Goal: Find specific page/section: Find specific page/section

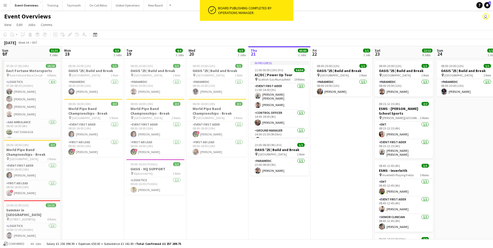
scroll to position [0, 160]
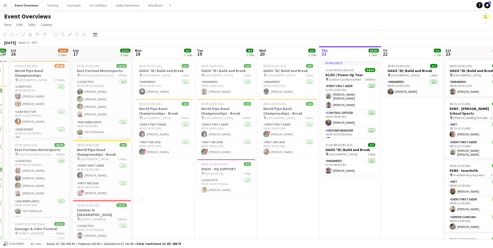
drag, startPoint x: 72, startPoint y: 188, endPoint x: 298, endPoint y: 176, distance: 226.4
click at [298, 176] on app-calendar-viewport "Thu 14 4/4 3 Jobs Fri 15 36/36 3 Jobs Sat 16 68/69 3 Jobs Sun 17 31/31 3 Jobs M…" at bounding box center [246, 241] width 493 height 390
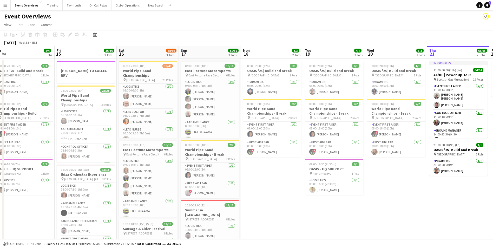
drag, startPoint x: 161, startPoint y: 198, endPoint x: 287, endPoint y: 196, distance: 125.8
click at [287, 196] on app-calendar-viewport "Tue 12 Wed 13 4/4 3 Jobs Thu 14 4/4 3 Jobs Fri 15 36/36 3 Jobs Sat 16 68/69 3 J…" at bounding box center [246, 241] width 493 height 390
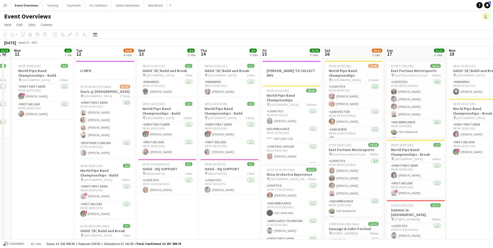
drag, startPoint x: 40, startPoint y: 210, endPoint x: 228, endPoint y: 210, distance: 188.2
click at [228, 210] on app-calendar-viewport "Sat 9 Sun 10 13/13 1 Job Mon 11 2/2 1 Job Tue 12 84/85 4 Jobs Wed 13 4/4 3 Jobs…" at bounding box center [246, 241] width 493 height 390
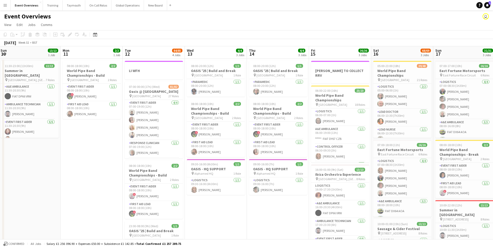
drag, startPoint x: 205, startPoint y: 211, endPoint x: 295, endPoint y: 211, distance: 89.7
click at [294, 211] on app-calendar-viewport "Fri 8 Sat 9 94/95 2 Jobs Sun 10 13/13 1 Job Mon 11 2/2 1 Job Tue 12 84/85 4 Job…" at bounding box center [246, 241] width 493 height 390
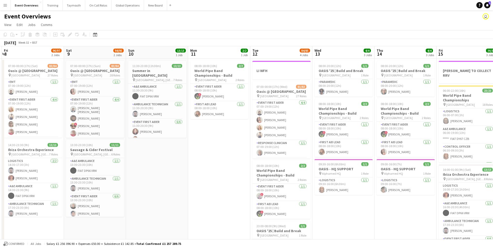
drag, startPoint x: 123, startPoint y: 192, endPoint x: 273, endPoint y: 194, distance: 149.7
click at [273, 194] on app-calendar-viewport "Wed 6 Thu 7 4/4 3 Jobs Fri 8 96/97 2 Jobs Sat 9 94/95 2 Jobs Sun 10 13/13 1 Job…" at bounding box center [246, 241] width 493 height 390
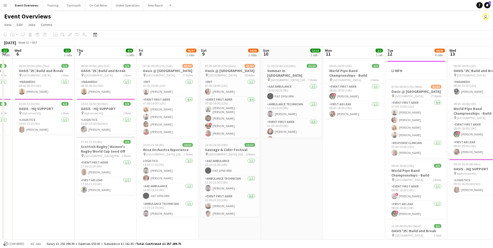
drag, startPoint x: 251, startPoint y: 208, endPoint x: 299, endPoint y: 201, distance: 47.8
click at [299, 201] on app-calendar-viewport "Mon 4 2/2 3 Jobs Tue 5 2/2 2 Jobs Wed 6 2/2 2 Jobs Thu 7 4/4 3 Jobs Fri 8 96/97…" at bounding box center [246, 241] width 493 height 390
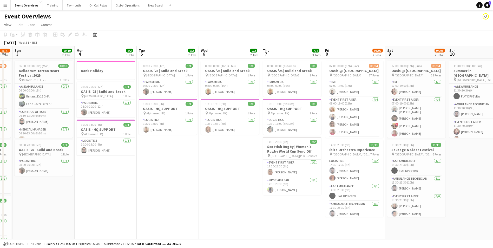
drag, startPoint x: 64, startPoint y: 213, endPoint x: 245, endPoint y: 206, distance: 181.0
click at [245, 206] on app-calendar-viewport "Fri 1 Sat 2 46/47 3 Jobs Sun 3 19/19 2 Jobs Mon 4 2/2 3 Jobs Tue 5 2/2 2 Jobs W…" at bounding box center [246, 241] width 493 height 390
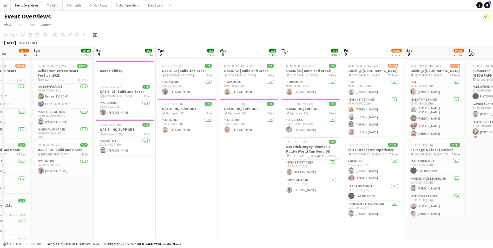
drag, startPoint x: 109, startPoint y: 202, endPoint x: 256, endPoint y: 203, distance: 146.8
click at [256, 203] on app-calendar-viewport "Thu 31 Fri 1 45/46 2 Jobs Sat 2 46/47 3 Jobs Sun 3 19/19 2 Jobs Mon 4 2/2 3 Job…" at bounding box center [246, 241] width 493 height 390
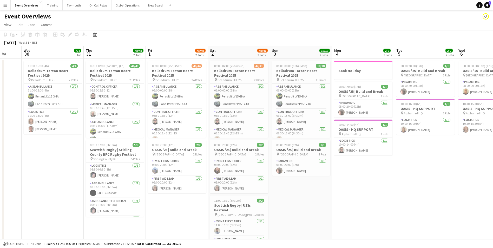
drag, startPoint x: 211, startPoint y: 207, endPoint x: 267, endPoint y: 205, distance: 56.7
click at [267, 205] on app-calendar-viewport "Mon 28 1/1 1 Job Tue 29 Wed 30 4/4 1 Job Thu 31 48/48 2 Jobs Fri 1 45/46 2 Jobs…" at bounding box center [246, 241] width 493 height 390
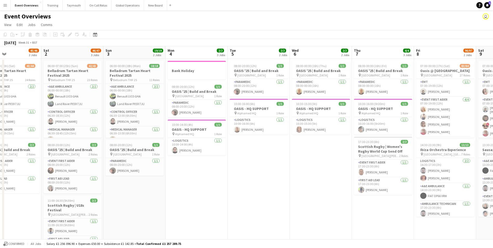
scroll to position [0, 210]
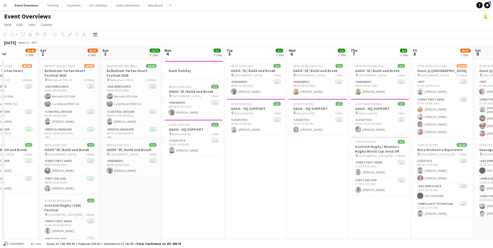
drag, startPoint x: 255, startPoint y: 198, endPoint x: 143, endPoint y: 199, distance: 112.0
click at [143, 199] on app-calendar-viewport "Tue 29 Wed 30 4/4 1 Job Thu 31 48/48 2 Jobs Fri 1 45/46 2 Jobs Sat 2 46/47 3 Jo…" at bounding box center [246, 241] width 493 height 390
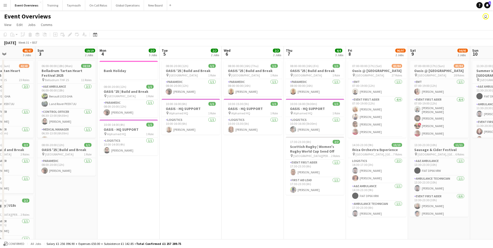
drag, startPoint x: 258, startPoint y: 197, endPoint x: 129, endPoint y: 198, distance: 128.4
click at [130, 198] on app-calendar-viewport "Thu 31 48/48 2 Jobs Fri 1 45/46 2 Jobs Sat 2 46/47 3 Jobs Sun 3 19/19 2 Jobs Mo…" at bounding box center [246, 241] width 493 height 390
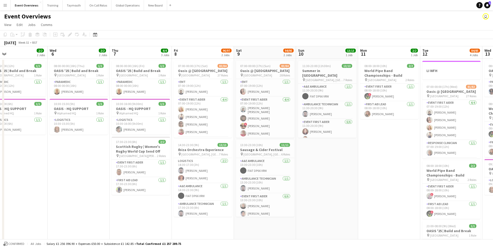
scroll to position [0, 155]
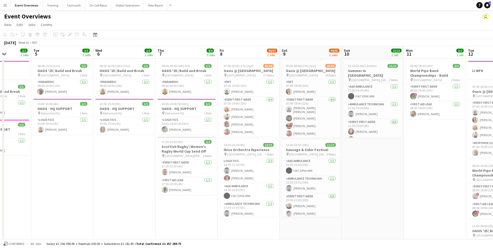
drag, startPoint x: 225, startPoint y: 212, endPoint x: 160, endPoint y: 211, distance: 65.2
click at [160, 211] on app-calendar-viewport "Sat 2 46/47 3 Jobs Sun 3 19/19 2 Jobs Mon 4 2/2 3 Jobs Tue 5 2/2 2 Jobs Wed 6 2…" at bounding box center [246, 241] width 493 height 390
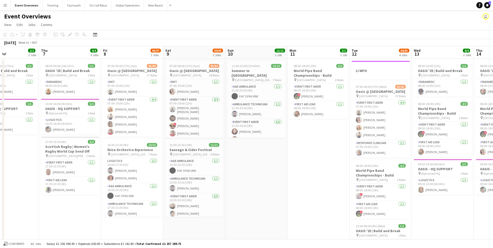
scroll to position [0, 156]
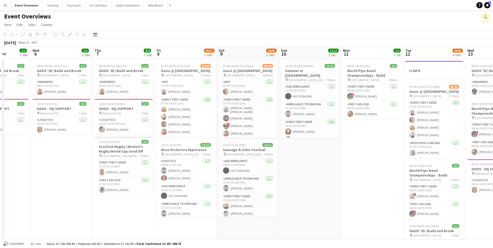
drag, startPoint x: 145, startPoint y: 205, endPoint x: 20, endPoint y: 197, distance: 125.2
click at [20, 197] on app-calendar-viewport "Sun 3 19/19 2 Jobs Mon 4 2/2 3 Jobs Tue 5 2/2 2 Jobs Wed 6 2/2 2 Jobs Thu 7 4/4…" at bounding box center [246, 241] width 493 height 390
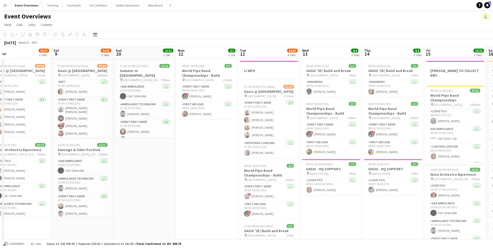
drag, startPoint x: 234, startPoint y: 199, endPoint x: 104, endPoint y: 196, distance: 130.2
click at [104, 196] on app-calendar-viewport "Tue 5 2/2 2 Jobs Wed 6 2/2 2 Jobs Thu 7 4/4 3 Jobs Fri 8 96/97 2 Jobs Sat 9 94/…" at bounding box center [246, 241] width 493 height 390
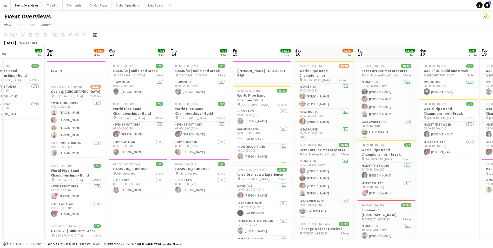
scroll to position [0, 166]
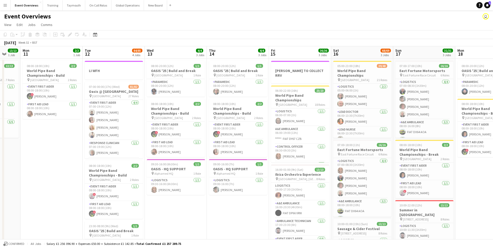
drag, startPoint x: 279, startPoint y: 211, endPoint x: 151, endPoint y: 202, distance: 128.4
click at [151, 202] on app-calendar-viewport "Fri 8 96/97 2 Jobs Sat 9 94/95 2 Jobs Sun 10 13/13 1 Job Mon 11 2/2 1 Job Tue 1…" at bounding box center [246, 241] width 493 height 390
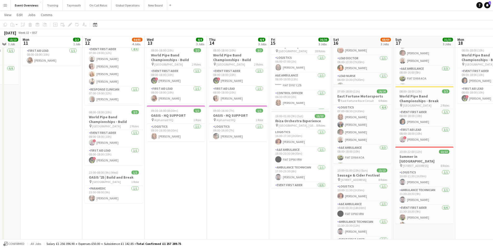
scroll to position [52, 0]
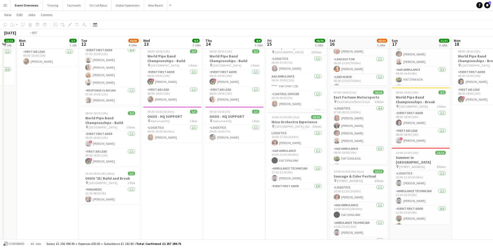
drag, startPoint x: 233, startPoint y: 218, endPoint x: 161, endPoint y: 213, distance: 71.9
click at [161, 213] on app-calendar-viewport "Fri 8 96/97 2 Jobs Sat 9 94/95 2 Jobs Sun 10 13/13 1 Job Mon 11 2/2 1 Job Tue 1…" at bounding box center [246, 175] width 493 height 415
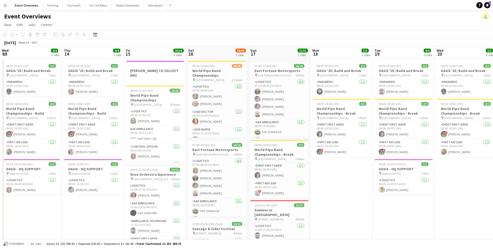
scroll to position [0, 195]
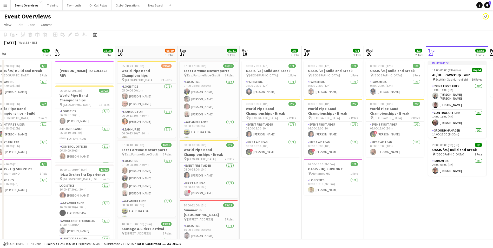
drag, startPoint x: 165, startPoint y: 207, endPoint x: 21, endPoint y: 200, distance: 144.1
click at [21, 200] on app-calendar-viewport "Mon 11 2/2 1 Job Tue 12 84/85 4 Jobs Wed 13 4/4 3 Jobs Thu 14 4/4 3 Jobs Fri 15…" at bounding box center [246, 241] width 493 height 390
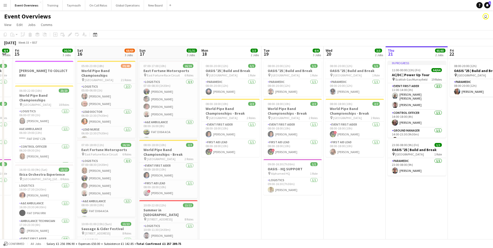
scroll to position [0, 185]
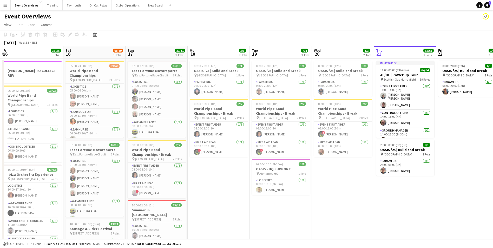
drag, startPoint x: 275, startPoint y: 185, endPoint x: 224, endPoint y: 185, distance: 52.0
click at [224, 185] on app-calendar-viewport "Tue 12 84/85 4 Jobs Wed 13 4/4 3 Jobs Thu 14 4/4 3 Jobs Fri 15 36/36 3 Jobs Sat…" at bounding box center [246, 241] width 493 height 390
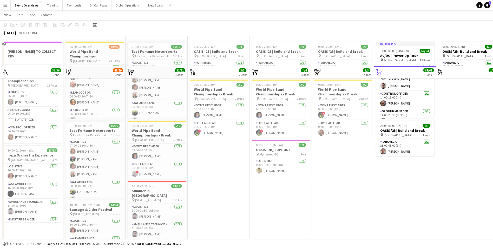
scroll to position [0, 0]
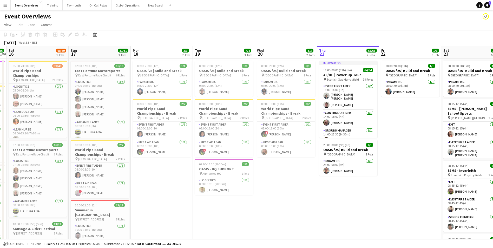
drag, startPoint x: 229, startPoint y: 192, endPoint x: 152, endPoint y: 192, distance: 76.7
click at [153, 192] on app-calendar-viewport "Wed 13 4/4 3 Jobs Thu 14 4/4 3 Jobs Fri 15 36/36 3 Jobs Sat 16 68/69 3 Jobs Sun…" at bounding box center [246, 241] width 493 height 390
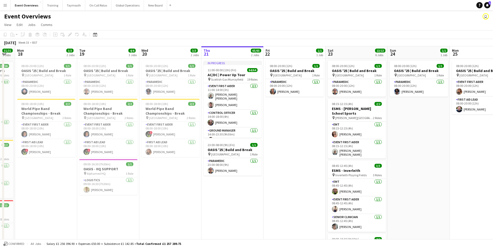
drag, startPoint x: 251, startPoint y: 201, endPoint x: 142, endPoint y: 203, distance: 108.6
click at [142, 202] on app-calendar-viewport "Fri 15 36/36 3 Jobs Sat 16 68/69 3 Jobs Sun 17 31/31 3 Jobs Mon 18 3/3 2 Jobs T…" at bounding box center [246, 241] width 493 height 390
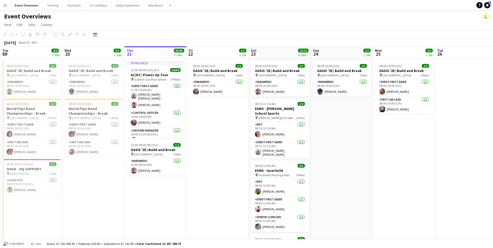
drag, startPoint x: 255, startPoint y: 201, endPoint x: 191, endPoint y: 201, distance: 64.7
click at [191, 201] on app-calendar-viewport "Sat 16 68/69 3 Jobs Sun 17 31/31 3 Jobs Mon 18 3/3 2 Jobs Tue 19 4/4 3 Jobs Wed…" at bounding box center [246, 241] width 493 height 390
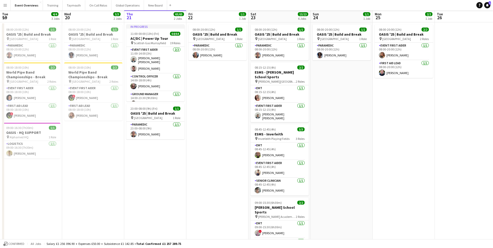
scroll to position [0, 0]
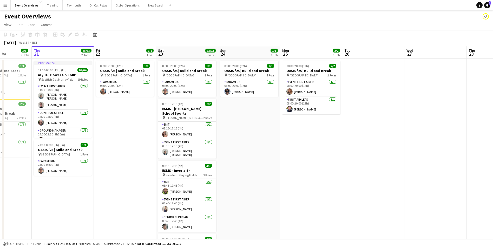
drag, startPoint x: 386, startPoint y: 149, endPoint x: 232, endPoint y: 153, distance: 154.9
click at [232, 153] on app-calendar-viewport "Mon 18 3/3 2 Jobs Tue 19 4/4 3 Jobs Wed 20 3/3 2 Jobs Thu 21 65/65 2 Jobs Fri 2…" at bounding box center [246, 241] width 493 height 390
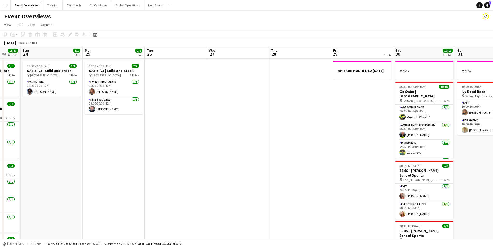
scroll to position [0, 190]
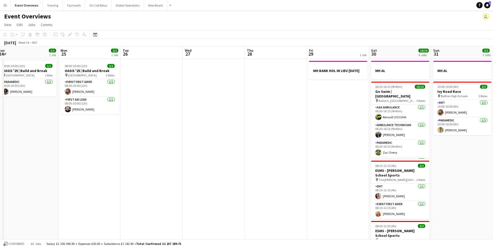
drag, startPoint x: 368, startPoint y: 150, endPoint x: 209, endPoint y: 154, distance: 159.4
click at [209, 154] on app-calendar-viewport "Thu 21 65/65 2 Jobs Fri 22 1/1 1 Job Sat 23 13/13 6 Jobs Sun 24 1/1 1 Job Mon 2…" at bounding box center [246, 241] width 493 height 390
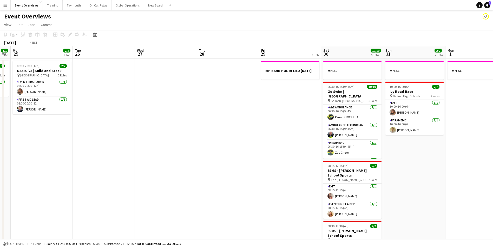
scroll to position [0, 208]
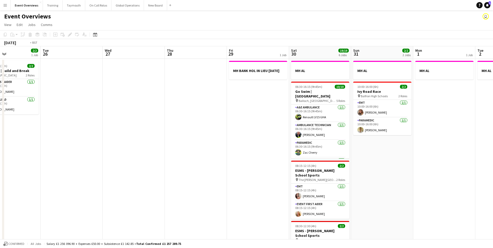
drag, startPoint x: 310, startPoint y: 149, endPoint x: 230, endPoint y: 150, distance: 80.0
click at [230, 150] on app-calendar-viewport "Fri 22 1/1 1 Job Sat 23 13/13 6 Jobs Sun 24 1/1 1 Job Mon 25 2/2 1 Job Tue 26 W…" at bounding box center [246, 241] width 493 height 390
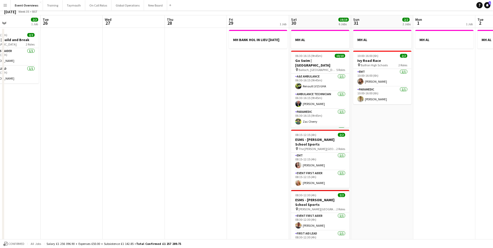
scroll to position [0, 0]
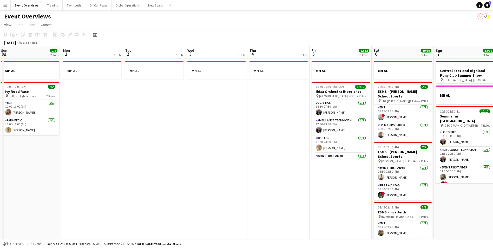
drag, startPoint x: 446, startPoint y: 173, endPoint x: 104, endPoint y: 182, distance: 341.4
click at [93, 186] on app-calendar-viewport "Thu 28 Fri 29 1 Job Sat 30 19/19 6 Jobs Sun 31 2/2 2 Jobs Mon 1 1 Job Tue 2 1 J…" at bounding box center [246, 241] width 493 height 390
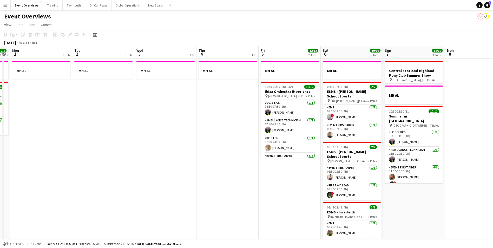
drag, startPoint x: 230, startPoint y: 173, endPoint x: 170, endPoint y: 174, distance: 59.3
click at [170, 174] on app-calendar-viewport "Fri 29 1 Job Sat 30 19/19 6 Jobs Sun 31 2/2 2 Jobs Mon 1 1 Job Tue 2 1 Job Wed …" at bounding box center [246, 241] width 493 height 390
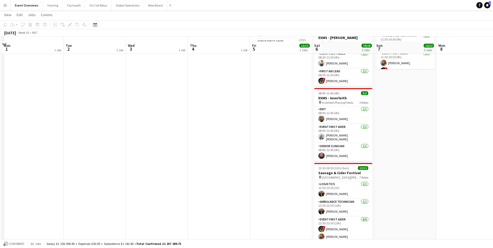
scroll to position [0, 0]
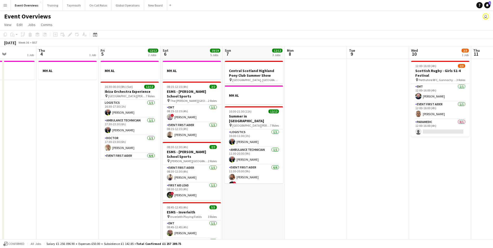
drag, startPoint x: 261, startPoint y: 188, endPoint x: 112, endPoint y: 177, distance: 149.3
click at [109, 177] on app-calendar-viewport "Mon 1 1 Job Tue 2 1 Job Wed 3 1 Job Thu 4 1 Job Fri 5 12/12 2 Jobs Sat 6 19/19 …" at bounding box center [246, 241] width 493 height 390
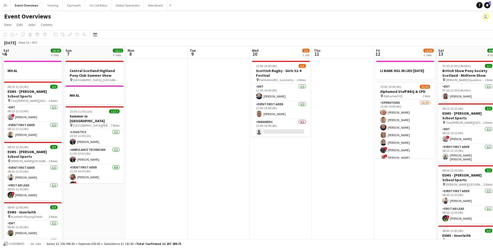
drag, startPoint x: 375, startPoint y: 175, endPoint x: 205, endPoint y: 179, distance: 170.5
click at [205, 179] on app-calendar-viewport "Wed 3 1 Job Thu 4 1 Job Fri 5 12/12 2 Jobs Sat 6 19/19 5 Jobs Sun 7 12/12 3 Job…" at bounding box center [246, 241] width 493 height 390
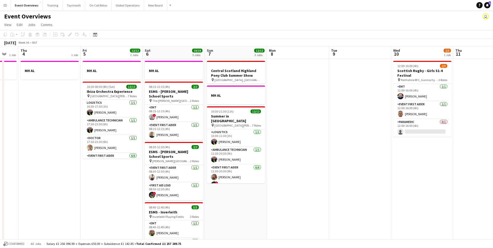
scroll to position [0, 185]
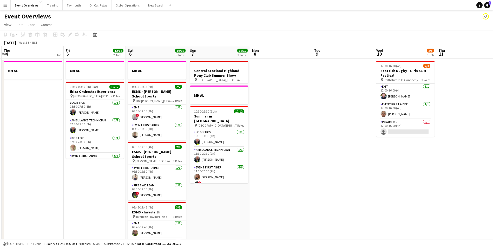
drag, startPoint x: 139, startPoint y: 196, endPoint x: 244, endPoint y: 179, distance: 106.5
click at [244, 179] on app-calendar-viewport "Mon 1 1 Job Tue 2 1 Job Wed 3 1 Job Thu 4 1 Job Fri 5 12/12 2 Jobs Sat 6 19/19 …" at bounding box center [246, 241] width 493 height 390
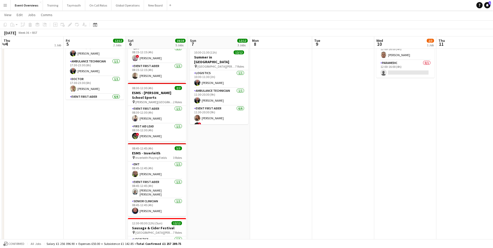
scroll to position [0, 0]
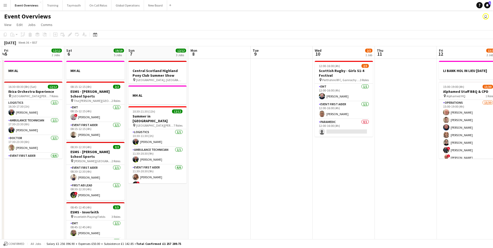
drag, startPoint x: 286, startPoint y: 187, endPoint x: 151, endPoint y: 191, distance: 135.7
click at [151, 191] on app-calendar-viewport "Tue 2 1 Job Wed 3 1 Job Thu 4 1 Job Fri 5 12/12 2 Jobs Sat 6 19/19 5 Jobs Sun 7…" at bounding box center [246, 241] width 493 height 390
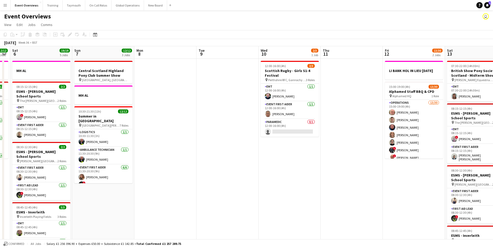
drag, startPoint x: 287, startPoint y: 201, endPoint x: 181, endPoint y: 203, distance: 105.8
click at [181, 203] on app-calendar-viewport "Wed 3 1 Job Thu 4 1 Job Fri 5 12/12 2 Jobs Sat 6 19/19 5 Jobs Sun 7 12/12 3 Job…" at bounding box center [246, 241] width 493 height 390
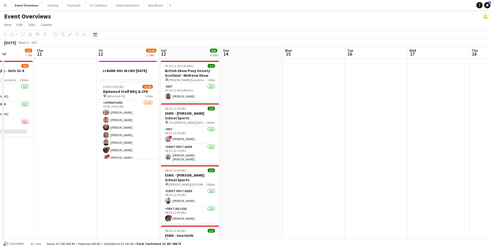
scroll to position [0, 181]
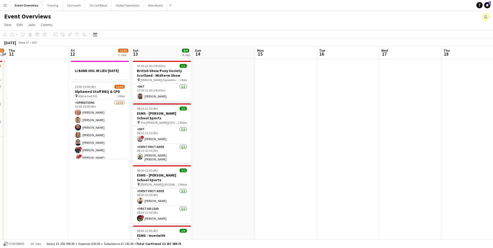
drag, startPoint x: 230, startPoint y: 202, endPoint x: 41, endPoint y: 192, distance: 189.7
click at [41, 192] on app-calendar-viewport "Mon 8 Tue 9 Wed 10 2/3 1 Job Thu 11 Fri 12 13/30 2 Jobs Sat 13 8/8 4 Jobs Sun 1…" at bounding box center [246, 241] width 493 height 390
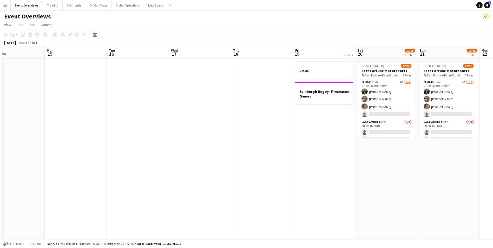
drag, startPoint x: 339, startPoint y: 159, endPoint x: 165, endPoint y: 169, distance: 174.1
click at [165, 169] on app-calendar-viewport "Thu 11 Fri 12 13/30 2 Jobs Sat 13 8/8 4 Jobs Sun 14 Mon 15 Tue 16 Wed 17 Thu 18…" at bounding box center [246, 241] width 493 height 390
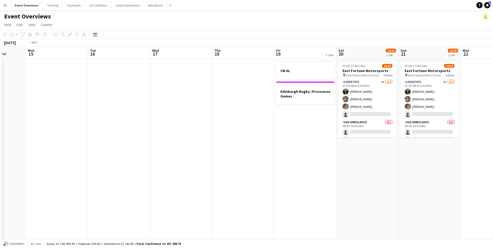
scroll to position [0, 162]
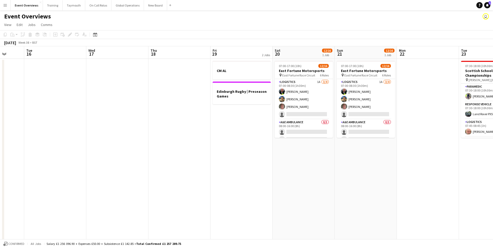
drag, startPoint x: 315, startPoint y: 163, endPoint x: 197, endPoint y: 169, distance: 118.1
click at [197, 169] on app-calendar-viewport "Sat 13 8/8 4 Jobs Sun 14 Mon 15 Tue 16 Wed 17 Thu 18 Fri 19 2 Jobs Sat 20 12/16…" at bounding box center [246, 241] width 493 height 390
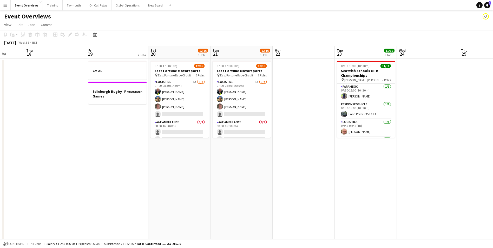
drag, startPoint x: 242, startPoint y: 184, endPoint x: 88, endPoint y: 181, distance: 153.9
click at [83, 182] on app-calendar-viewport "Mon 15 Tue 16 Wed 17 Thu 18 Fri 19 2 Jobs Sat 20 12/16 1 Job Sun 21 12/16 1 Job…" at bounding box center [246, 241] width 493 height 390
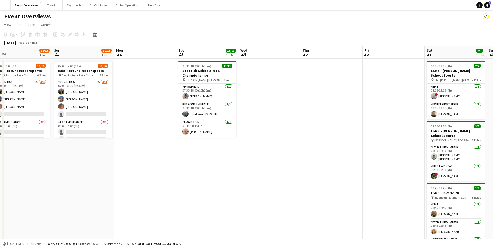
drag, startPoint x: 259, startPoint y: 181, endPoint x: 136, endPoint y: 187, distance: 123.6
click at [136, 187] on app-calendar-viewport "Wed 17 Thu 18 Fri 19 2 Jobs Sat 20 12/16 1 Job Sun 21 12/16 1 Job Mon 22 Tue 23…" at bounding box center [246, 241] width 493 height 390
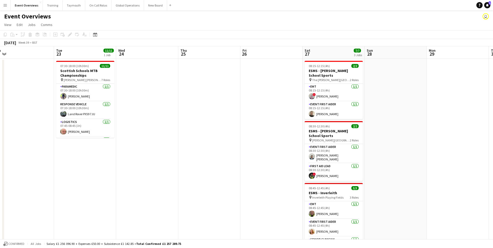
drag, startPoint x: 243, startPoint y: 179, endPoint x: 113, endPoint y: 182, distance: 129.4
click at [113, 182] on app-calendar-viewport "Fri 19 2 Jobs Sat 20 12/16 1 Job Sun 21 12/16 1 Job Mon 22 Tue 23 11/11 1 Job W…" at bounding box center [246, 241] width 493 height 390
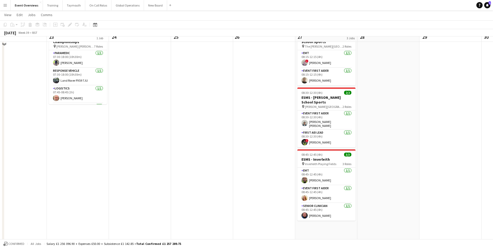
scroll to position [26, 0]
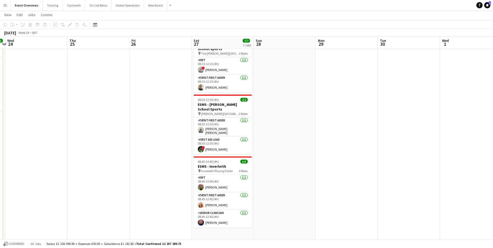
drag, startPoint x: 209, startPoint y: 201, endPoint x: 133, endPoint y: 189, distance: 76.9
click at [102, 193] on app-calendar-viewport "Sun 21 12/16 1 Job Mon 22 Tue 23 11/11 1 Job Wed 24 Thu 25 Fri 26 Sat 27 7/7 3 …" at bounding box center [246, 201] width 493 height 415
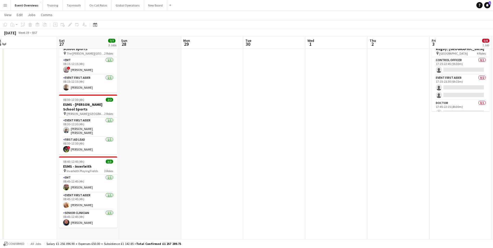
drag, startPoint x: 319, startPoint y: 170, endPoint x: 180, endPoint y: 174, distance: 139.3
click at [166, 176] on app-calendar-viewport "Mon 22 Tue 23 11/11 1 Job Wed 24 Thu 25 Fri 26 Sat 27 7/7 3 Jobs Sun 28 Mon 29 …" at bounding box center [246, 201] width 493 height 415
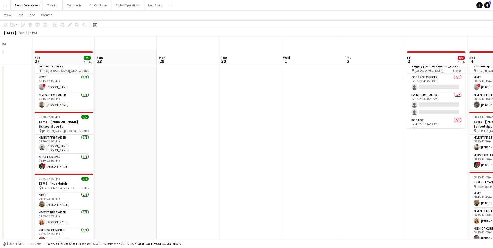
scroll to position [0, 0]
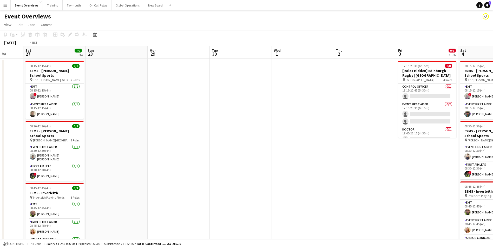
drag, startPoint x: 285, startPoint y: 165, endPoint x: 33, endPoint y: 172, distance: 252.2
click at [33, 172] on app-calendar-viewport "Wed 24 Thu 25 Fri 26 Sat 27 7/7 3 Jobs Sun 28 Mon 29 Tue 30 Wed 1 Thu 2 Fri 3 0…" at bounding box center [246, 241] width 493 height 390
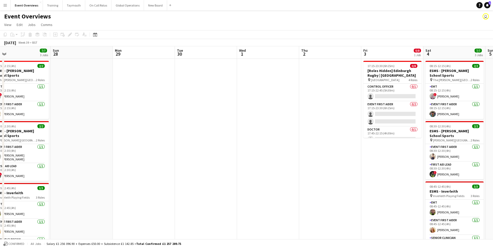
drag, startPoint x: 92, startPoint y: 184, endPoint x: 326, endPoint y: 166, distance: 234.4
click at [326, 166] on app-calendar-viewport "Thu 25 Fri 26 Sat 27 7/7 3 Jobs Sun 28 Mon 29 Tue 30 Wed 1 Thu 2 Fri 3 0/8 1 Jo…" at bounding box center [246, 241] width 493 height 390
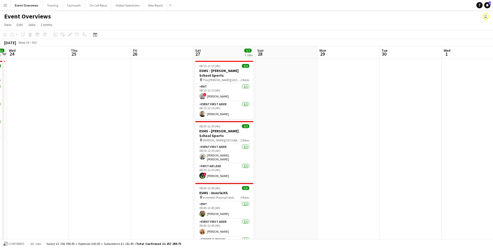
drag, startPoint x: 234, startPoint y: 173, endPoint x: 428, endPoint y: 162, distance: 194.4
click at [428, 162] on app-calendar-viewport "Mon 22 Tue 23 11/11 1 Job Wed 24 Thu 25 Fri 26 Sat 27 7/7 3 Jobs Sun 28 Mon 29 …" at bounding box center [246, 241] width 493 height 390
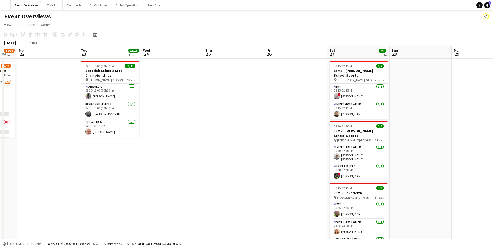
drag, startPoint x: 150, startPoint y: 173, endPoint x: 274, endPoint y: 167, distance: 124.3
click at [296, 165] on app-calendar-viewport "Sat 20 12/16 1 Job Sun 21 12/16 1 Job Mon 22 Tue 23 11/11 1 Job Wed 24 Thu 25 F…" at bounding box center [246, 241] width 493 height 390
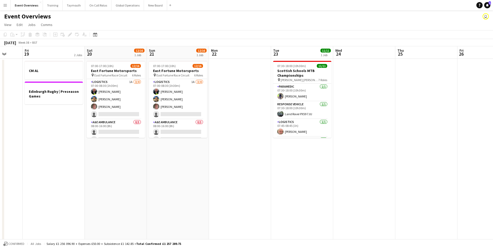
drag, startPoint x: 68, startPoint y: 180, endPoint x: 230, endPoint y: 174, distance: 162.0
click at [265, 171] on app-calendar-viewport "Wed 17 Thu 18 Fri 19 2 Jobs Sat 20 12/16 1 Job Sun 21 12/16 1 Job Mon 22 Tue 23…" at bounding box center [246, 241] width 493 height 390
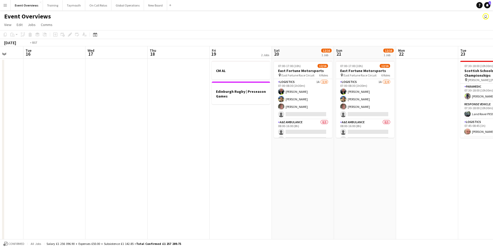
drag, startPoint x: 87, startPoint y: 181, endPoint x: 208, endPoint y: 179, distance: 120.9
click at [234, 178] on app-calendar-viewport "Sun 14 Mon 15 Tue 16 Wed 17 Thu 18 Fri 19 2 Jobs Sat 20 12/16 1 Job Sun 21 12/1…" at bounding box center [246, 241] width 493 height 390
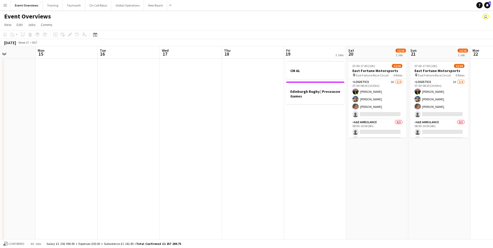
drag, startPoint x: 83, startPoint y: 181, endPoint x: 270, endPoint y: 175, distance: 186.5
click at [271, 174] on app-calendar-viewport "Fri 12 13/30 2 Jobs Sat 13 8/8 4 Jobs Sun 14 Mon 15 Tue 16 Wed 17 Thu 18 Fri 19…" at bounding box center [246, 241] width 493 height 390
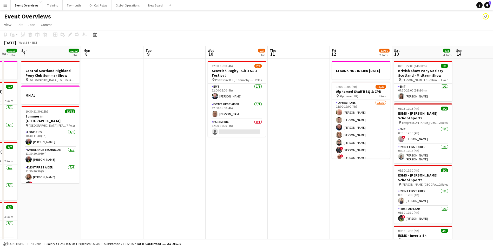
drag, startPoint x: 27, startPoint y: 191, endPoint x: 286, endPoint y: 175, distance: 259.8
click at [286, 175] on app-calendar-viewport "Fri 5 12/12 2 Jobs Sat 6 19/19 5 Jobs Sun 7 12/12 3 Jobs Mon 8 Tue 9 Wed 10 2/3…" at bounding box center [246, 241] width 493 height 390
